Goal: Check status: Check status

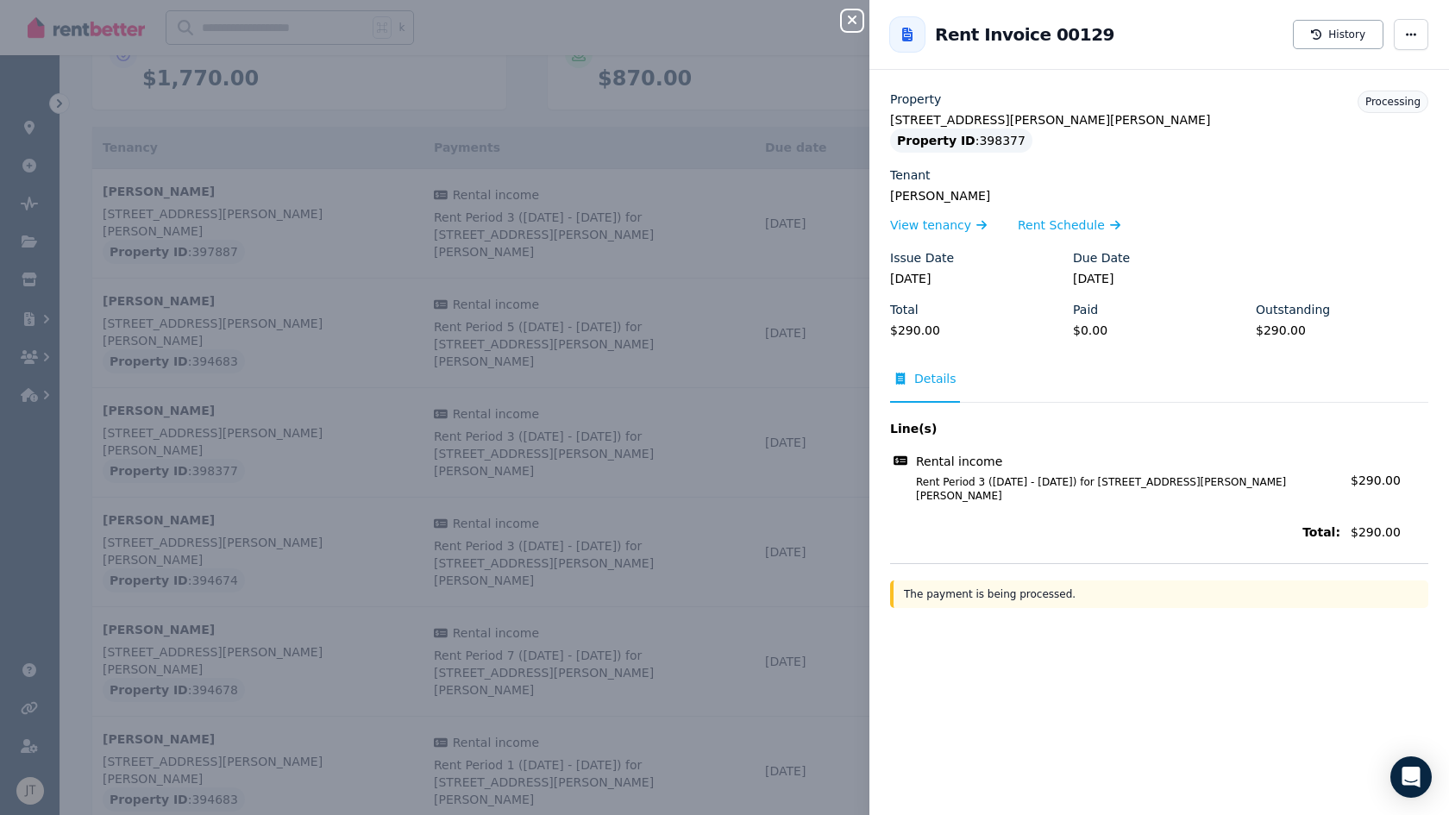
click at [851, 20] on icon "button" at bounding box center [852, 20] width 9 height 9
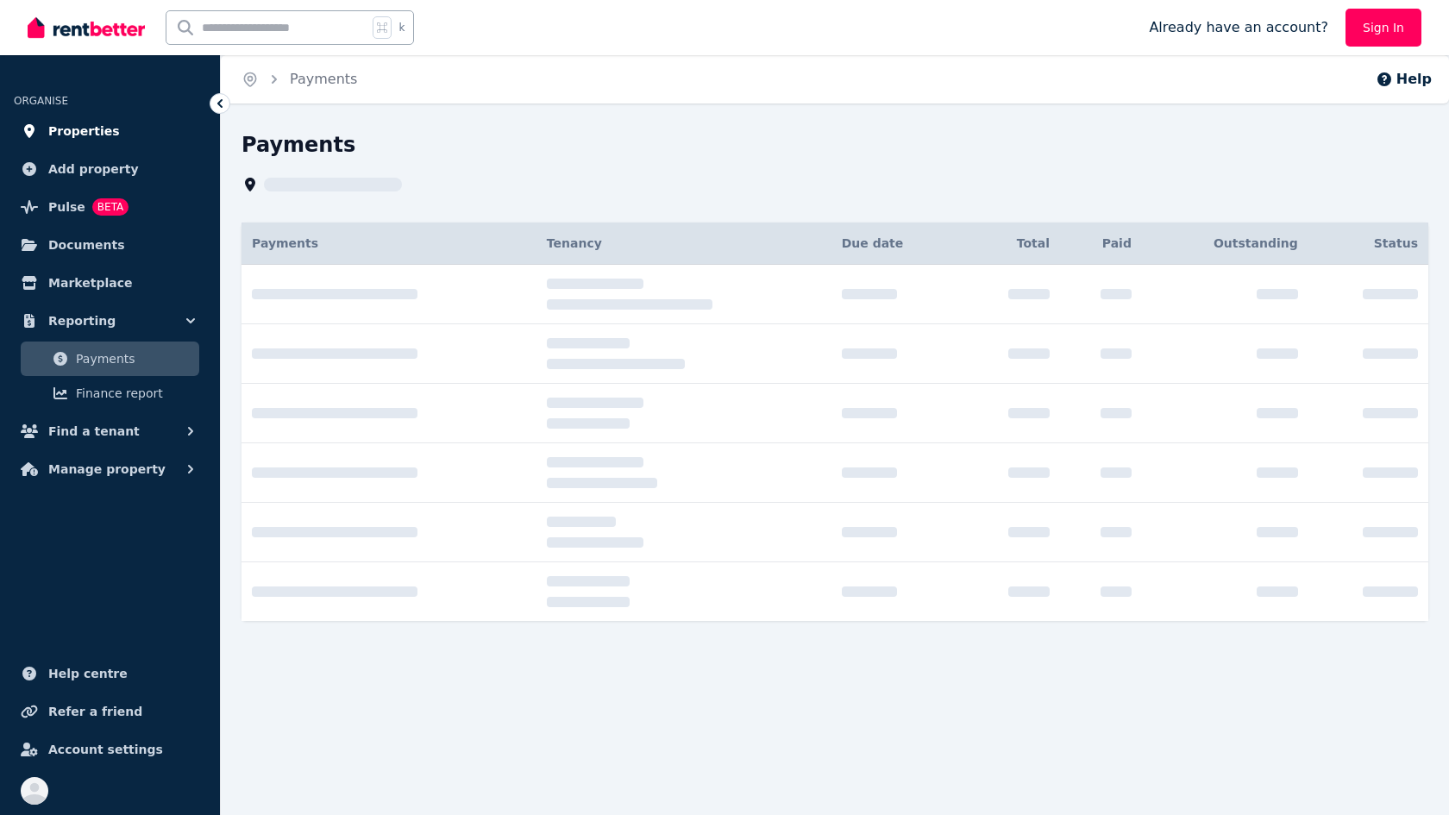
click at [107, 135] on span "Properties" at bounding box center [84, 131] width 72 height 21
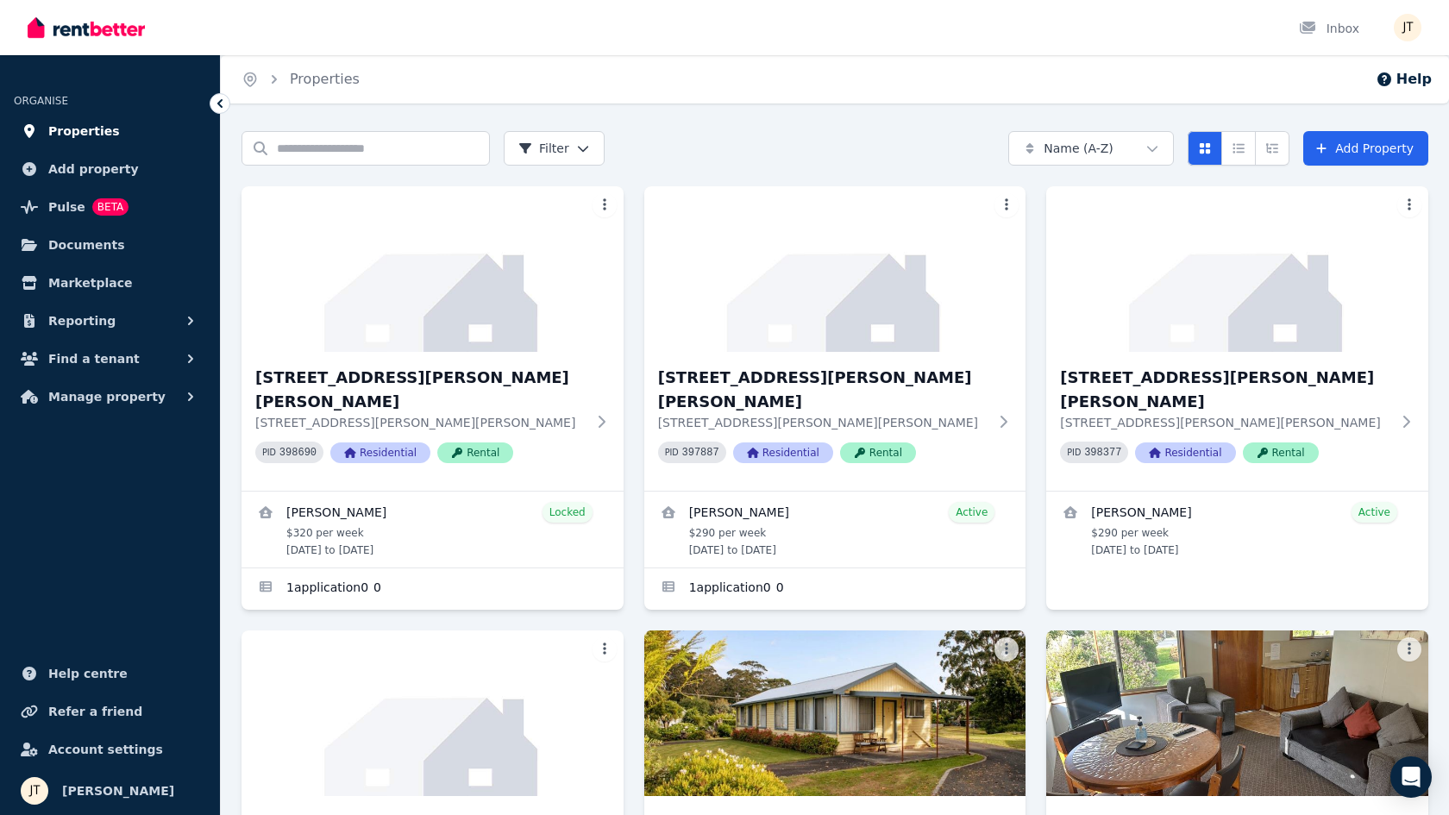
click at [79, 130] on span "Properties" at bounding box center [84, 131] width 72 height 21
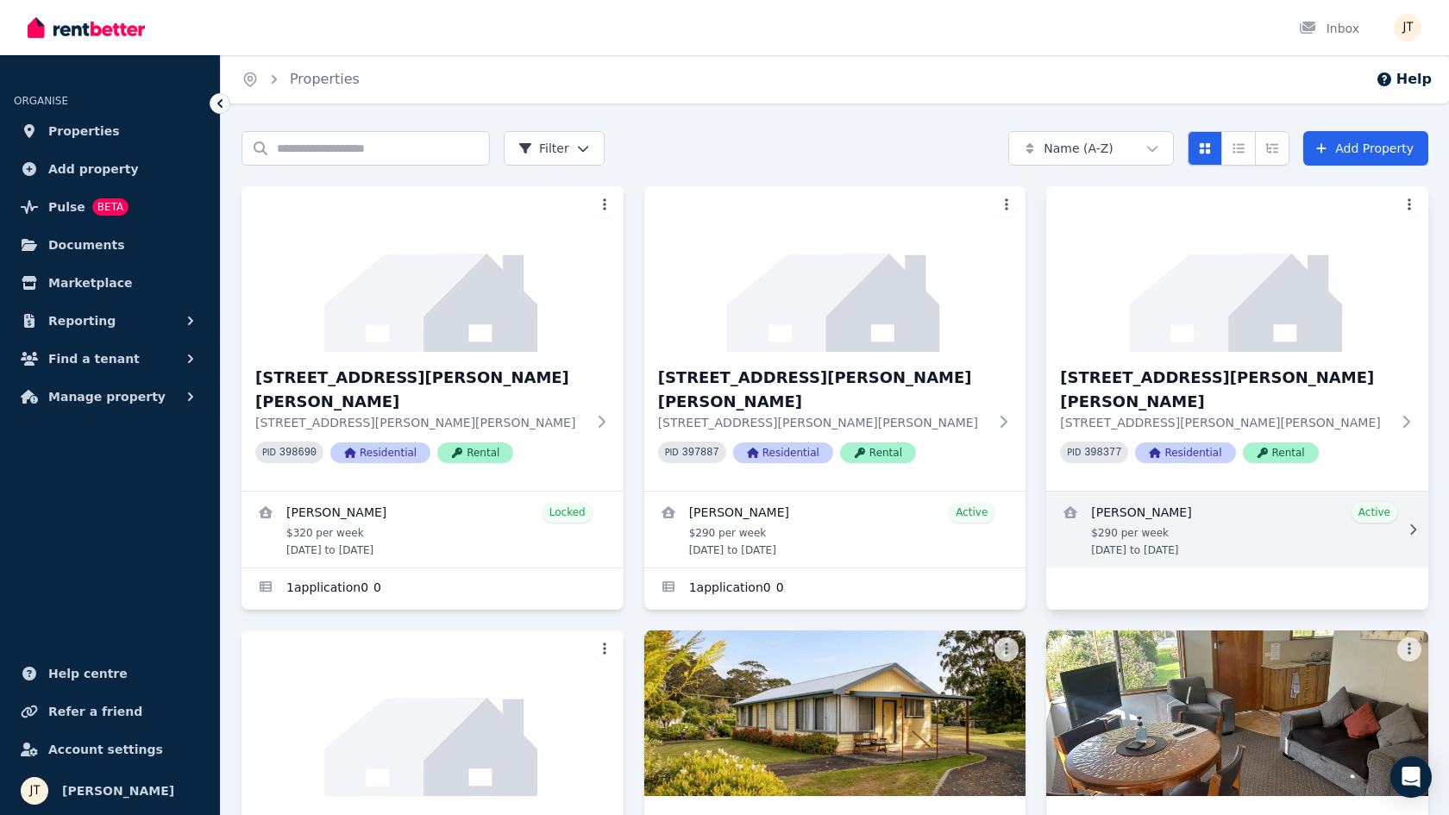
click at [1110, 493] on link "View details for Kineta Tatnell" at bounding box center [1238, 530] width 382 height 76
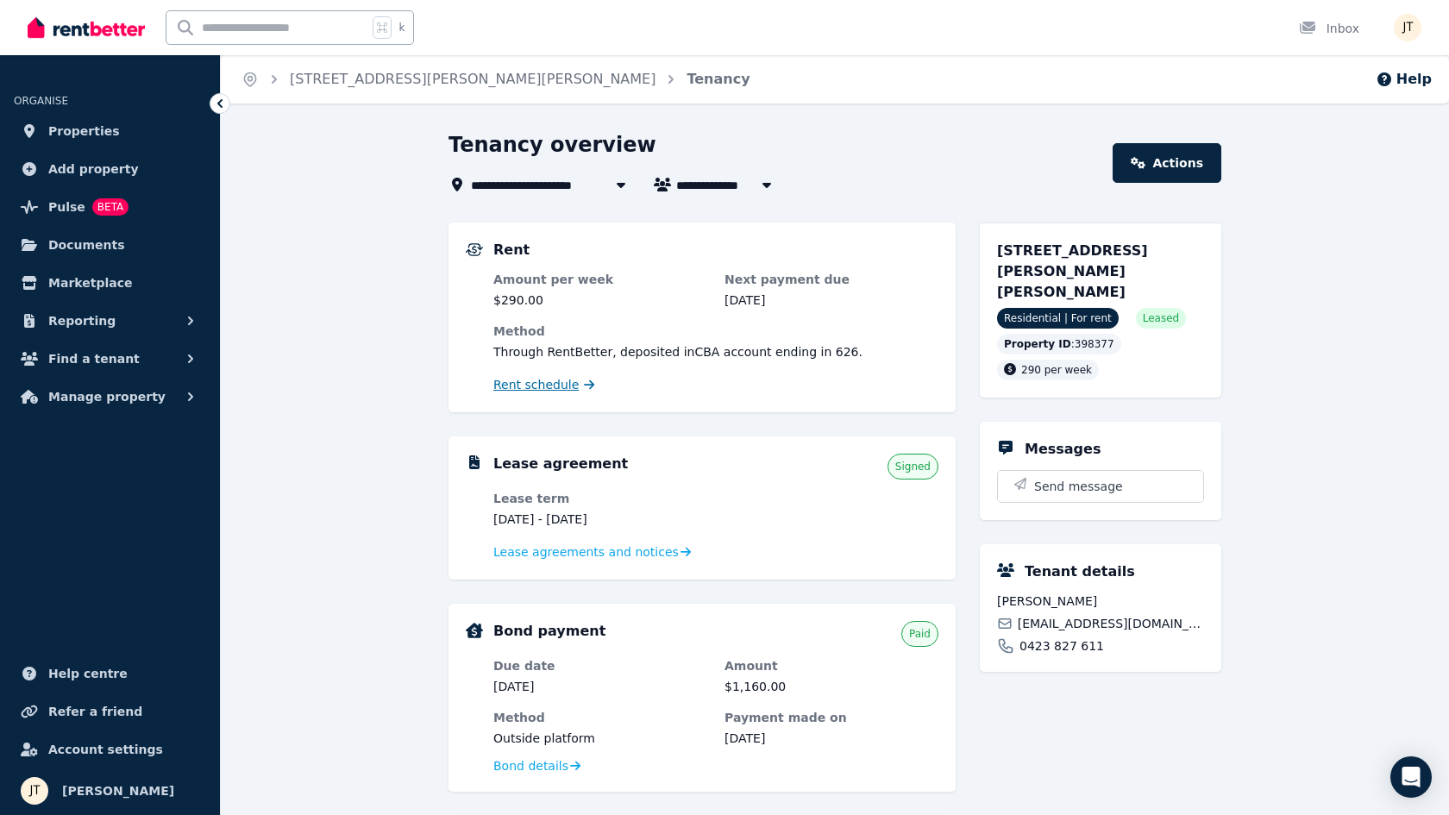
click at [554, 381] on span "Rent schedule" at bounding box center [536, 384] width 85 height 17
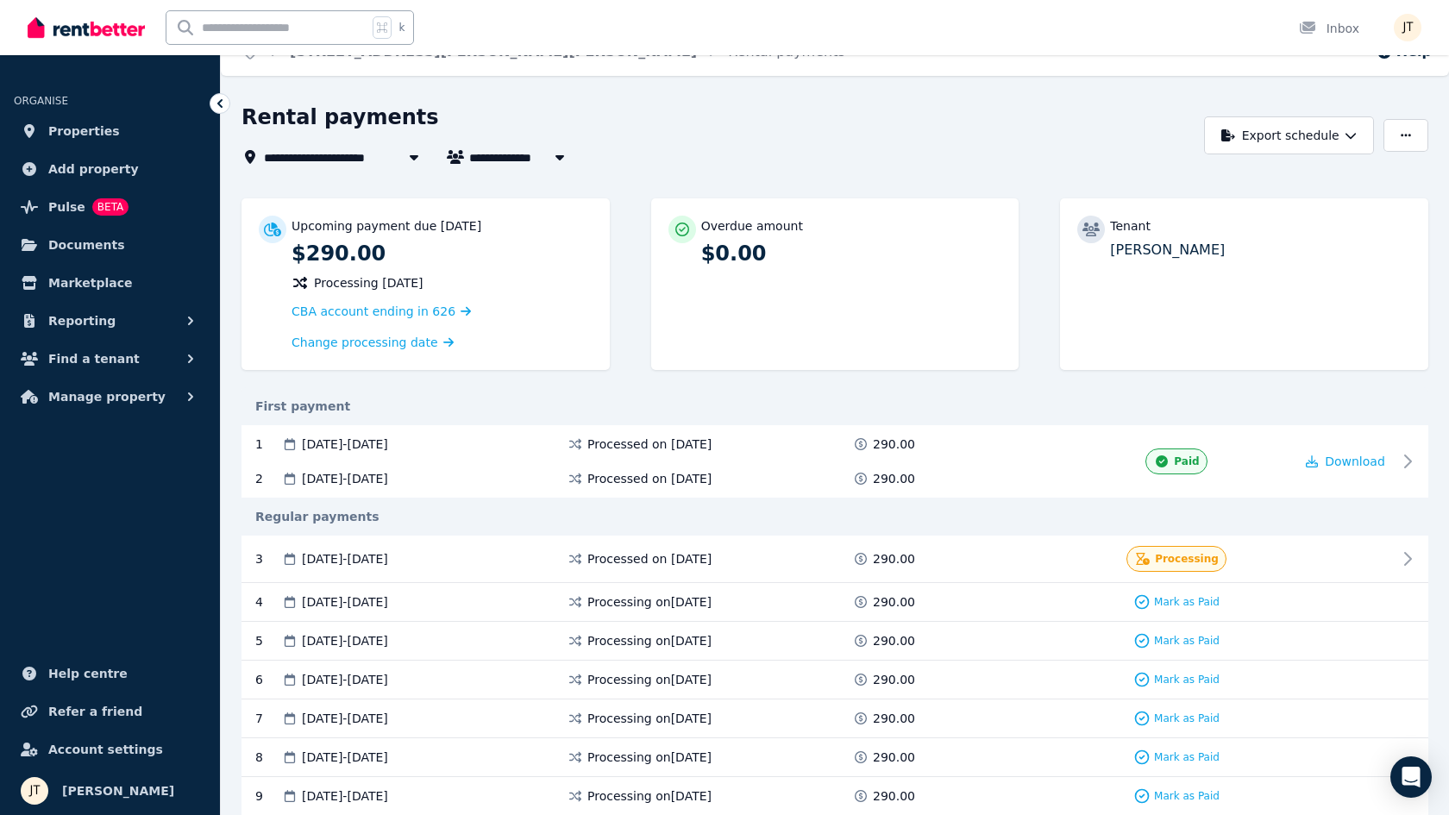
scroll to position [28, 0]
click at [1185, 557] on span "Processing" at bounding box center [1187, 558] width 64 height 14
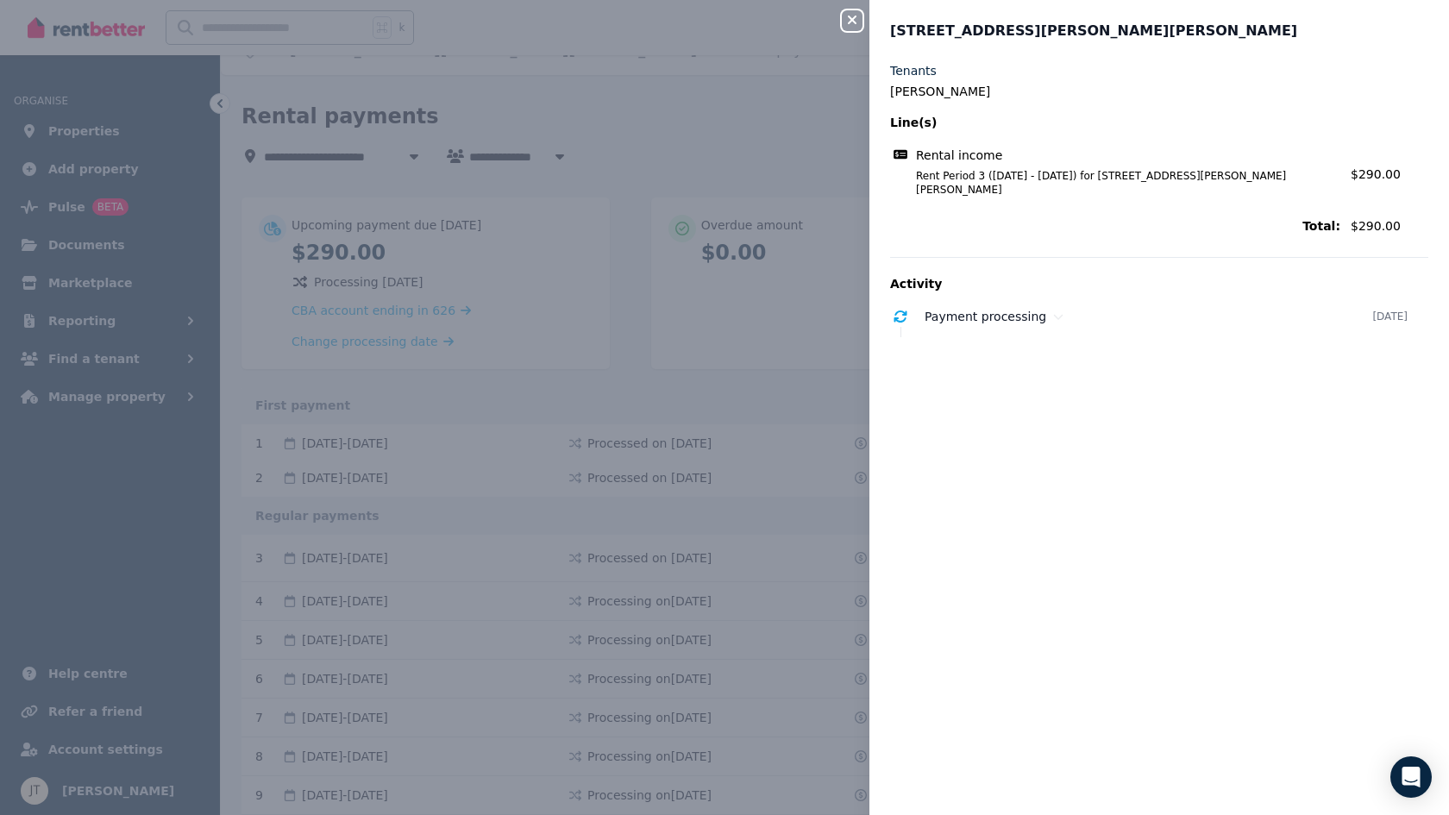
click at [852, 14] on button "Close panel" at bounding box center [852, 20] width 21 height 21
